Goal: Task Accomplishment & Management: Manage account settings

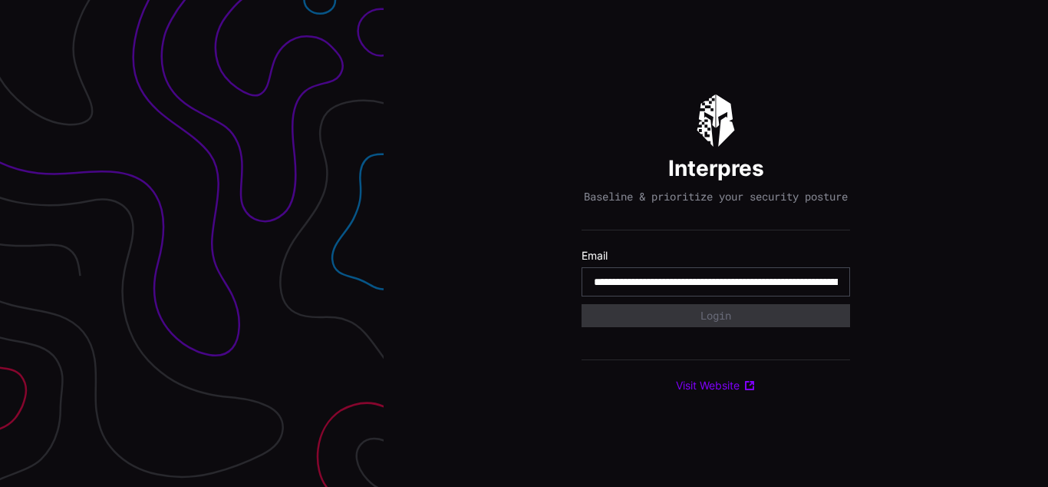
click at [716, 289] on input "**********" at bounding box center [716, 282] width 244 height 14
click at [524, 243] on div "Interpres Baseline & prioritize your security posture Email Login Visit Website" at bounding box center [716, 243] width 665 height 487
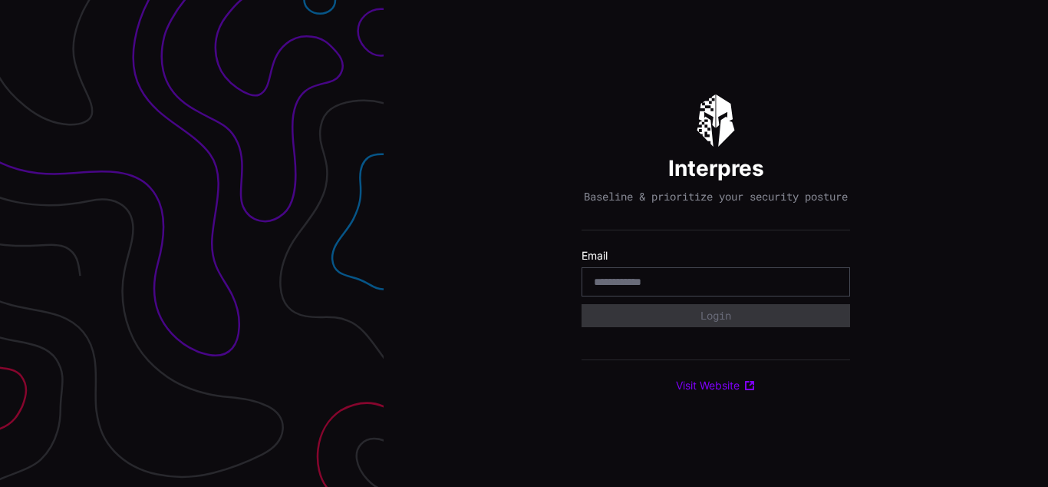
click at [524, 243] on div "Interpres Baseline & prioritize your security posture Email Login Visit Website" at bounding box center [716, 243] width 665 height 487
